Goal: Task Accomplishment & Management: Manage account settings

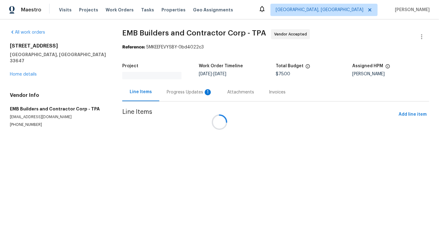
click at [170, 92] on div at bounding box center [219, 122] width 439 height 244
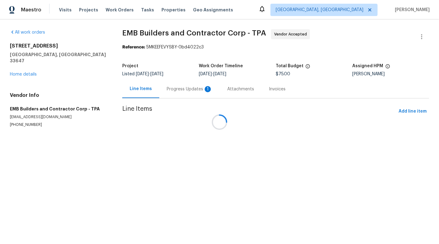
click at [170, 92] on div at bounding box center [219, 122] width 439 height 244
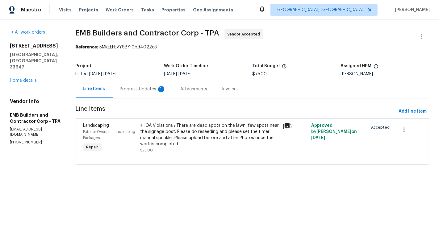
click at [160, 93] on div "Progress Updates 1" at bounding box center [143, 89] width 60 height 18
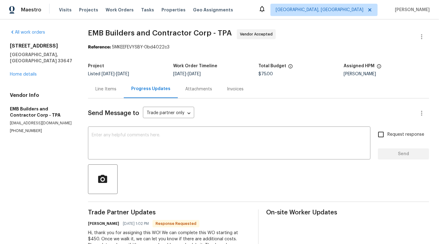
scroll to position [22, 0]
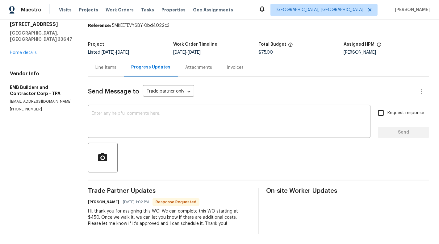
click at [103, 68] on div "Line Items" at bounding box center [105, 67] width 21 height 6
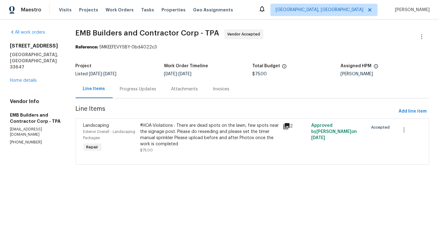
click at [172, 90] on div "Attachments" at bounding box center [184, 89] width 27 height 6
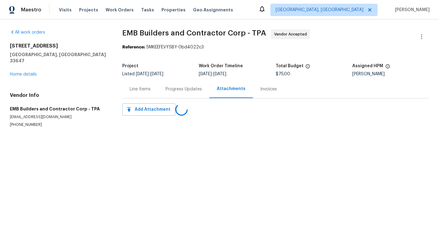
click at [145, 92] on div "Line Items" at bounding box center [140, 89] width 21 height 6
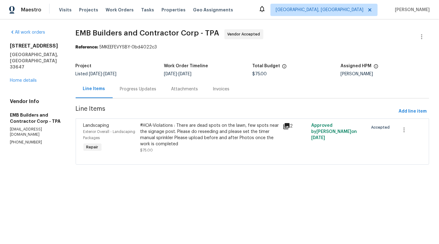
click at [145, 92] on div "Progress Updates" at bounding box center [138, 89] width 36 height 6
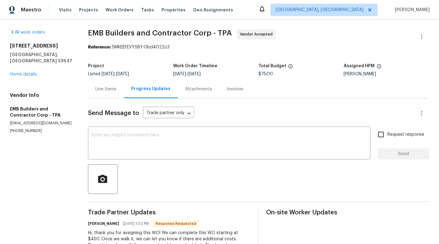
scroll to position [22, 0]
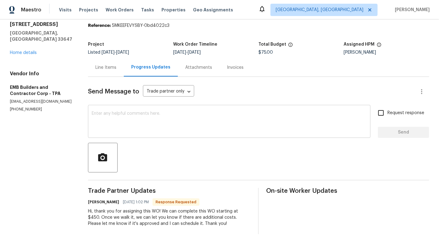
click at [123, 135] on div "x ​" at bounding box center [229, 121] width 282 height 31
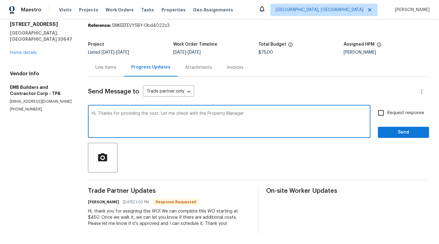
type textarea "Hi, Thanks for providing the cost. Let me check with the Property Manager"
click at [389, 120] on div "Request response Send" at bounding box center [403, 121] width 51 height 31
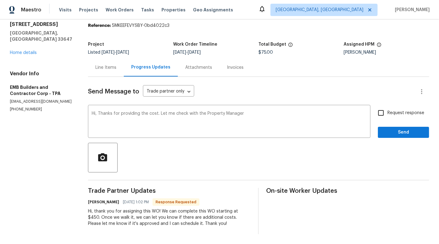
click at [400, 118] on label "Request response" at bounding box center [399, 112] width 50 height 13
click at [387, 118] on input "Request response" at bounding box center [380, 112] width 13 height 13
checkbox input "true"
click at [402, 136] on button "Send" at bounding box center [403, 132] width 51 height 11
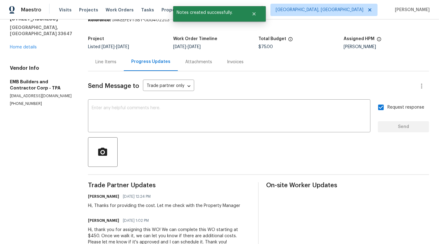
scroll to position [33, 0]
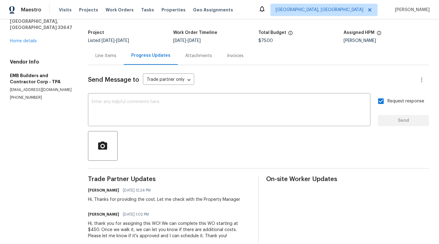
click at [112, 58] on div "Line Items" at bounding box center [105, 56] width 21 height 6
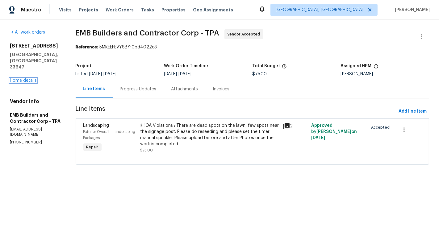
click at [23, 78] on link "Home details" at bounding box center [23, 80] width 27 height 4
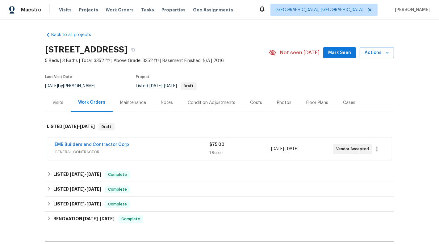
click at [252, 151] on div "1 Repair" at bounding box center [240, 153] width 62 height 6
click at [101, 144] on link "EMB Builders and Contractor Corp" at bounding box center [92, 145] width 74 height 4
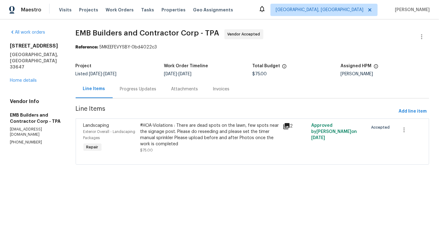
click at [151, 93] on div "Progress Updates" at bounding box center [138, 89] width 51 height 18
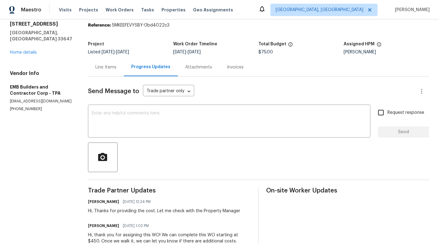
scroll to position [45, 0]
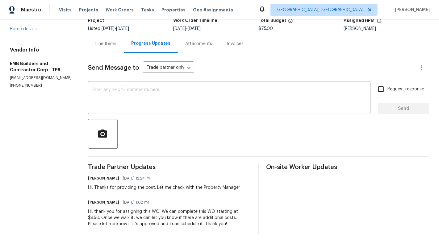
click at [107, 46] on div "Line Items" at bounding box center [105, 44] width 21 height 6
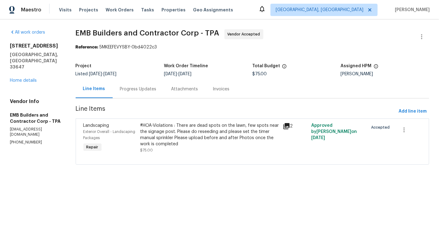
click at [161, 122] on div "#HOA-Violations : There are dead spots on the lawn, few spots near the signage …" at bounding box center [209, 134] width 138 height 25
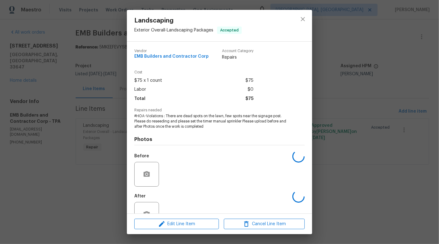
scroll to position [19, 0]
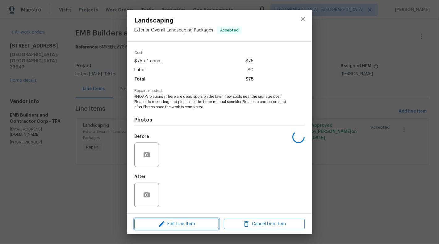
click at [170, 223] on span "Edit Line Item" at bounding box center [176, 224] width 81 height 8
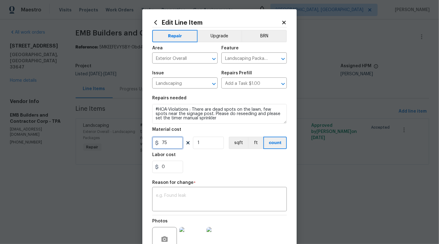
drag, startPoint x: 163, startPoint y: 143, endPoint x: 171, endPoint y: 143, distance: 8.0
click at [171, 143] on input "75" at bounding box center [167, 143] width 31 height 12
type input "450"
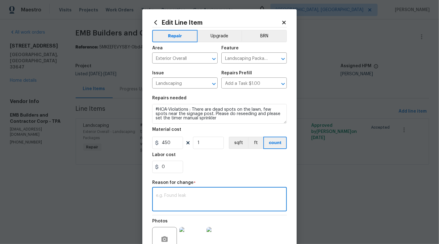
click at [172, 203] on textarea at bounding box center [219, 199] width 127 height 13
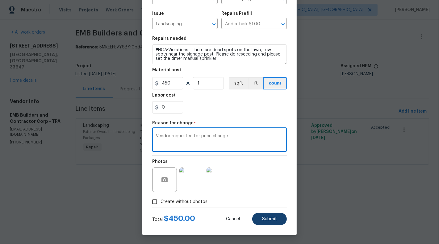
type textarea "Vendor requested for price change"
click at [273, 218] on span "Submit" at bounding box center [269, 219] width 15 height 5
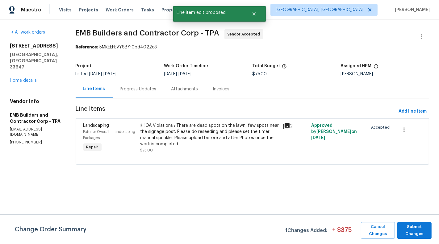
scroll to position [0, 0]
click at [415, 235] on span "Submit Changes" at bounding box center [414, 230] width 28 height 14
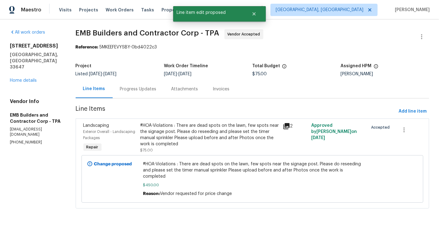
click at [255, 212] on div "All work orders 19491 Paddock View Dr Tampa, FL 33647 Home details Vendor Info …" at bounding box center [219, 122] width 439 height 206
